Goal: Use online tool/utility: Utilize a website feature to perform a specific function

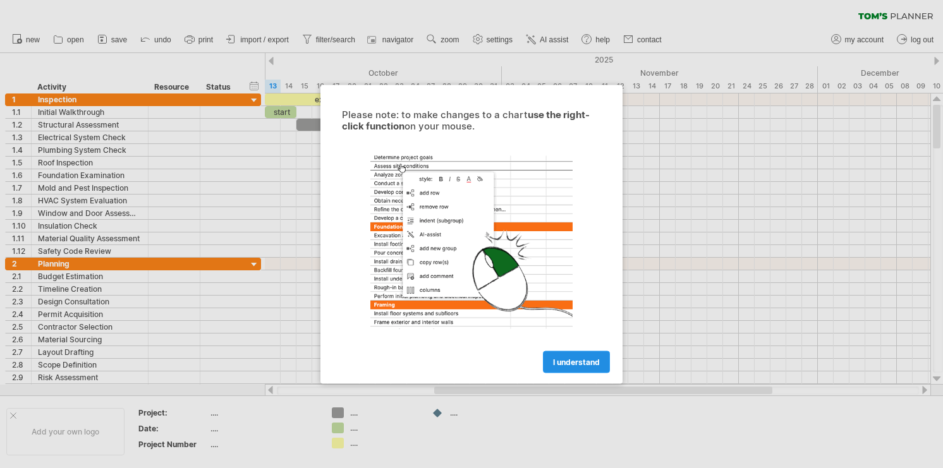
click at [572, 356] on link "I understand" at bounding box center [576, 362] width 67 height 22
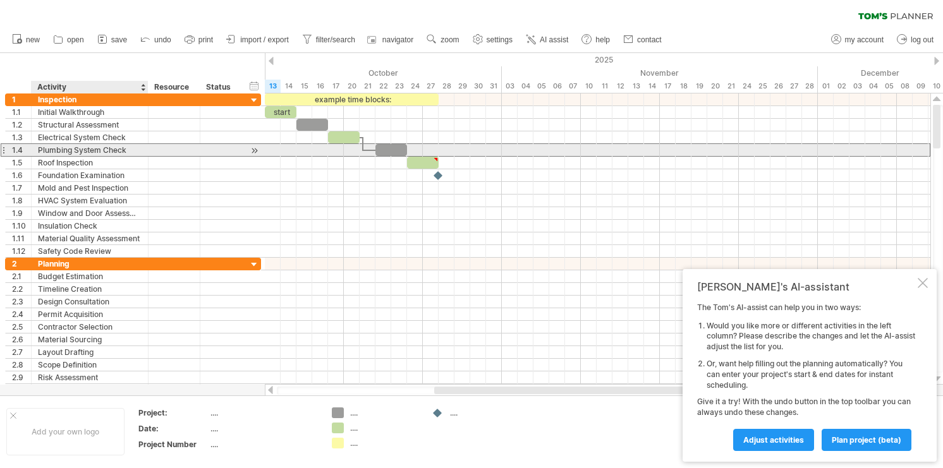
click at [111, 152] on div "Plumbing System Check" at bounding box center [90, 150] width 104 height 12
click at [0, 0] on input "**********" at bounding box center [0, 0] width 0 height 0
click at [180, 152] on div at bounding box center [174, 150] width 39 height 12
click at [395, 149] on div at bounding box center [392, 150] width 32 height 12
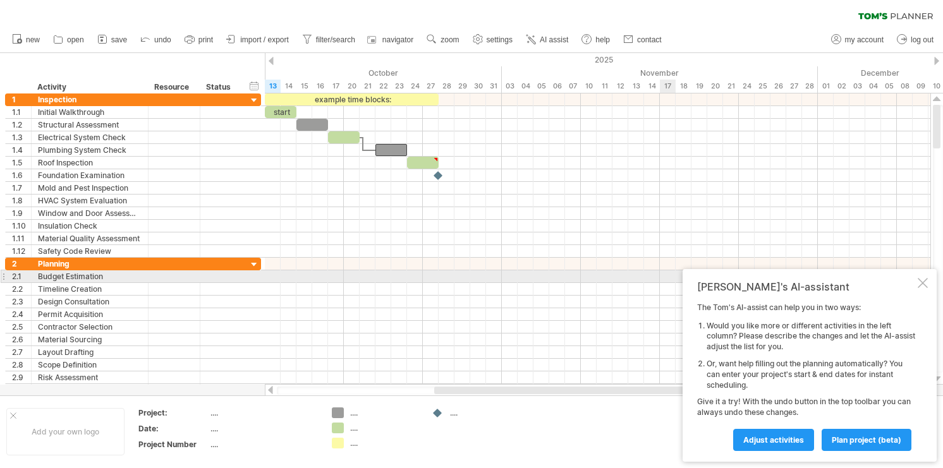
click at [917, 280] on div "[PERSON_NAME]'s AI-assistant The [PERSON_NAME]'s AI-assist can help you in two …" at bounding box center [810, 365] width 254 height 193
click at [922, 280] on div at bounding box center [923, 283] width 10 height 10
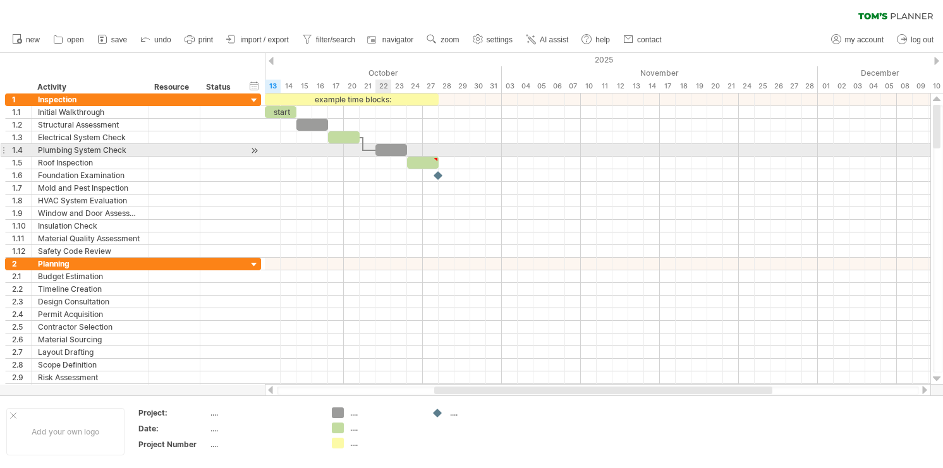
click at [397, 157] on div at bounding box center [598, 163] width 666 height 13
click at [393, 150] on div at bounding box center [392, 150] width 32 height 12
